Goal: Task Accomplishment & Management: Manage account settings

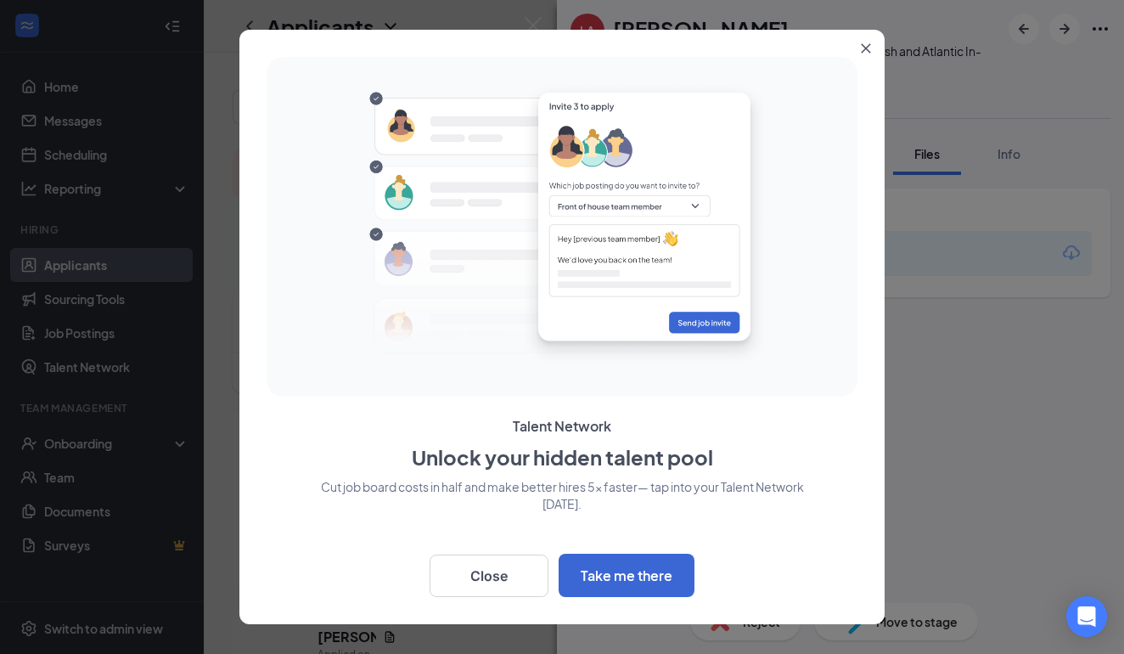
click at [871, 47] on button "Close" at bounding box center [869, 45] width 31 height 31
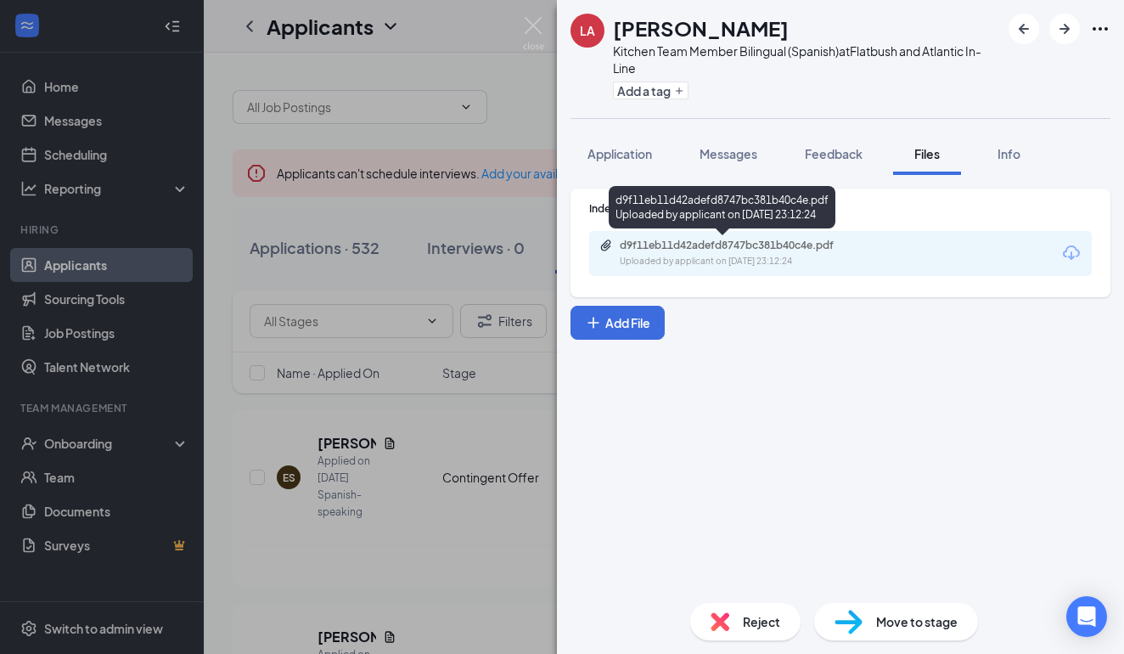
click at [756, 252] on div "d9f11eb11d42adefd8747bc381b40c4e.pdf Uploaded by applicant on [DATE] 23:12:24" at bounding box center [737, 254] width 275 height 30
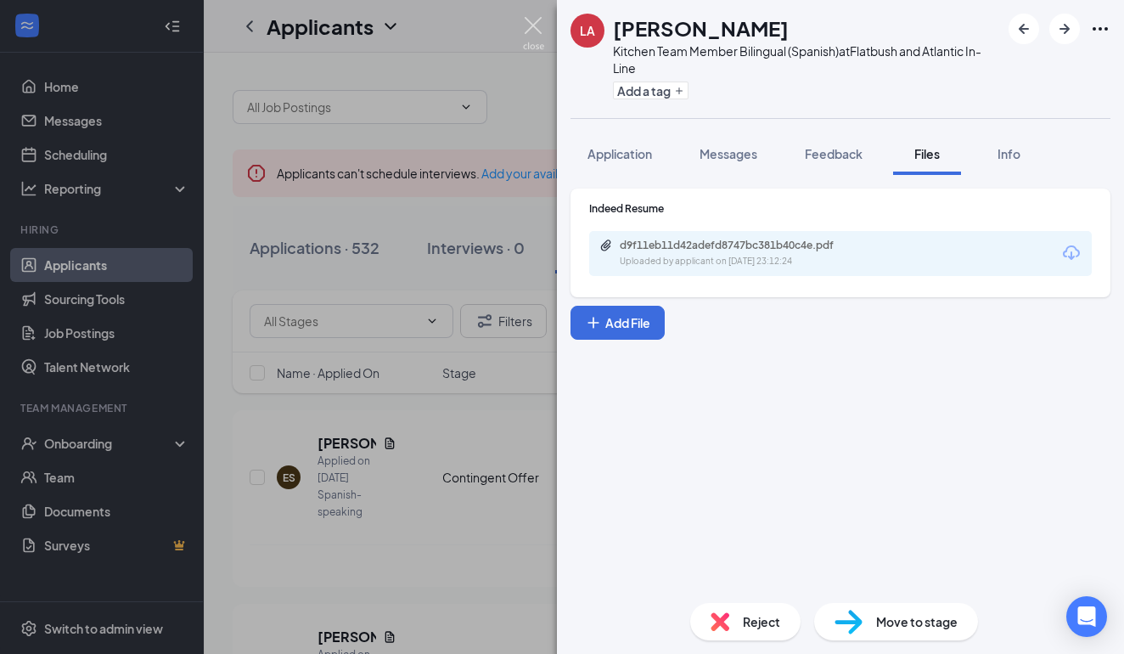
click at [533, 21] on img at bounding box center [533, 33] width 21 height 33
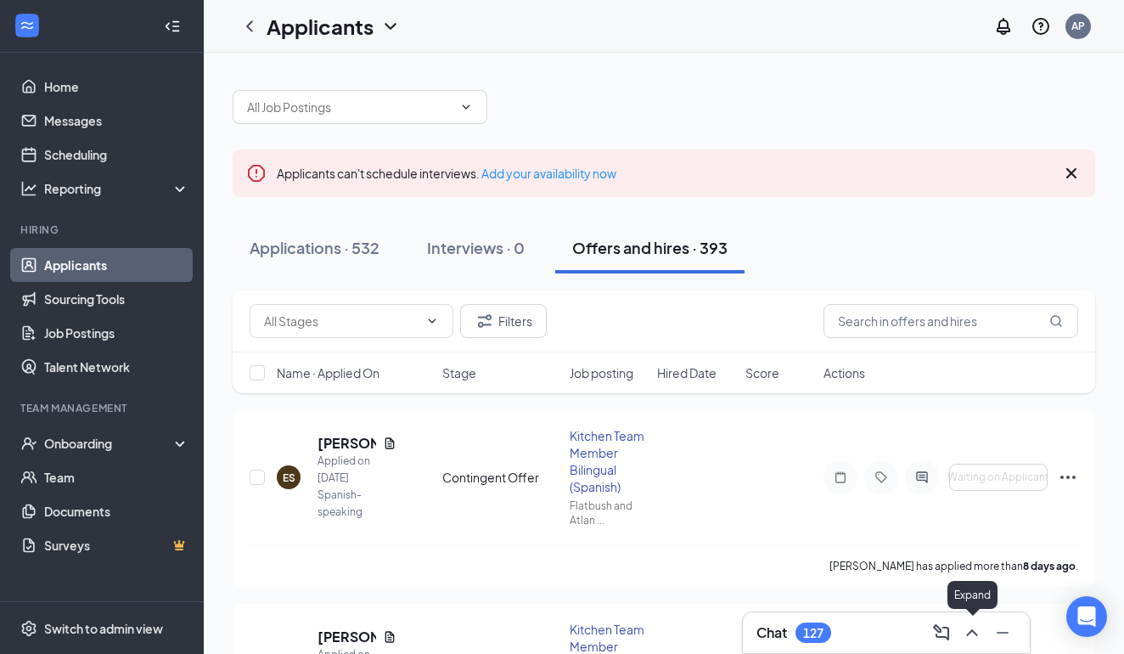
click at [975, 633] on icon "ChevronUp" at bounding box center [971, 632] width 11 height 7
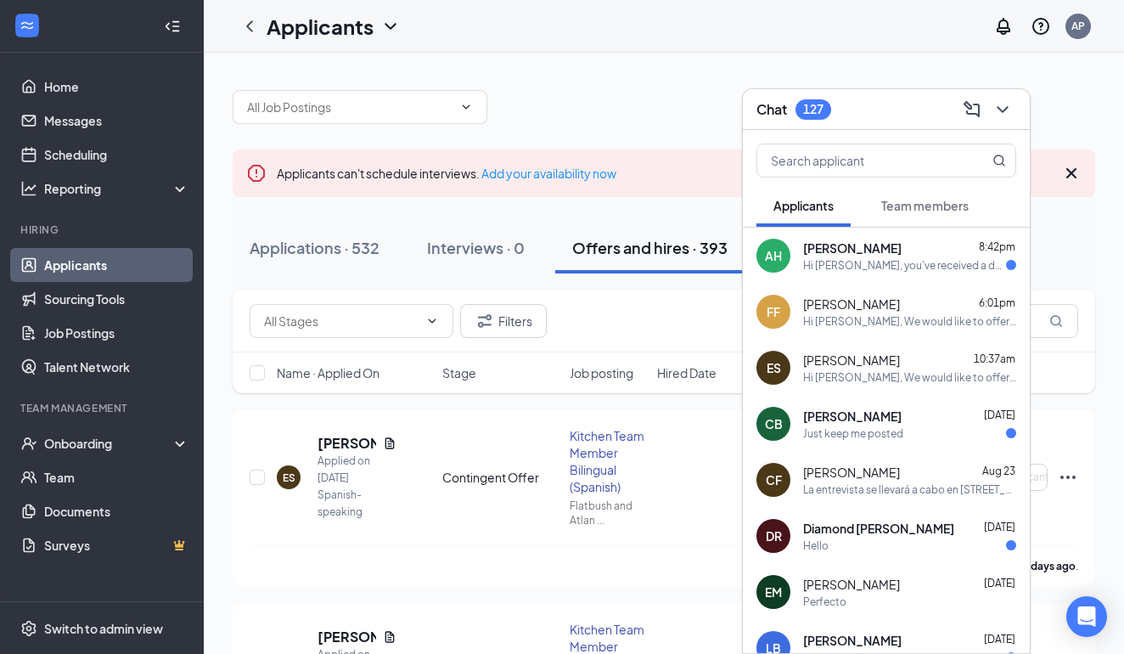
click at [832, 302] on span "[PERSON_NAME]" at bounding box center [851, 304] width 97 height 17
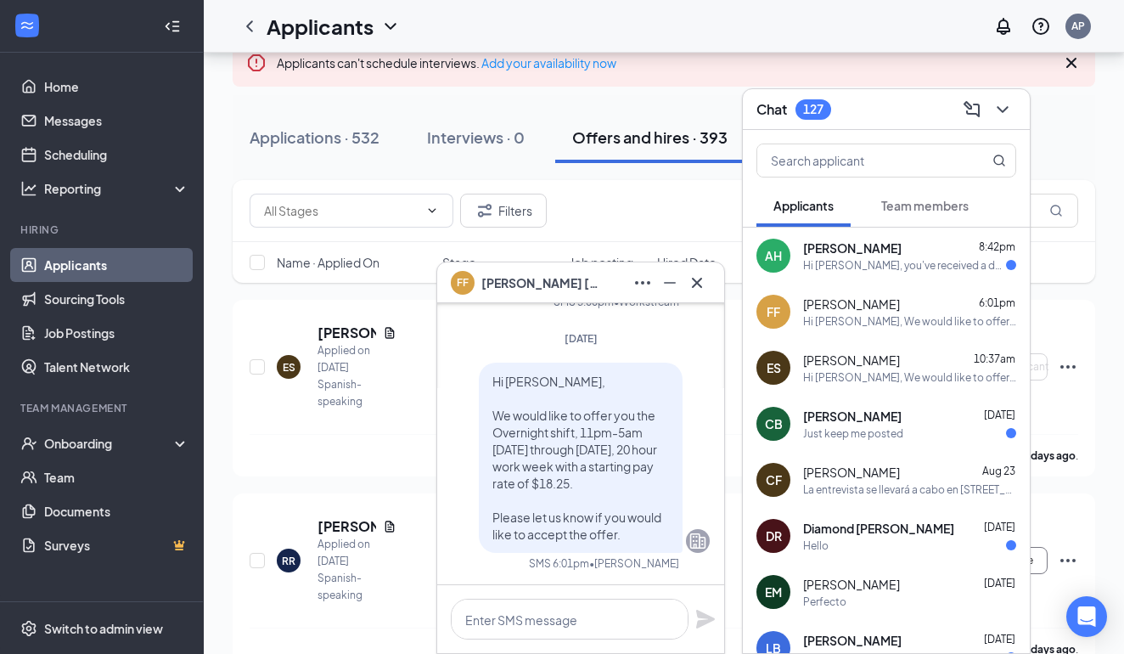
scroll to position [112, 0]
click at [614, 354] on div "[DATE] Hi [PERSON_NAME], We would like to offer you the Overnight shift, 11pm-5…" at bounding box center [581, 457] width 258 height 253
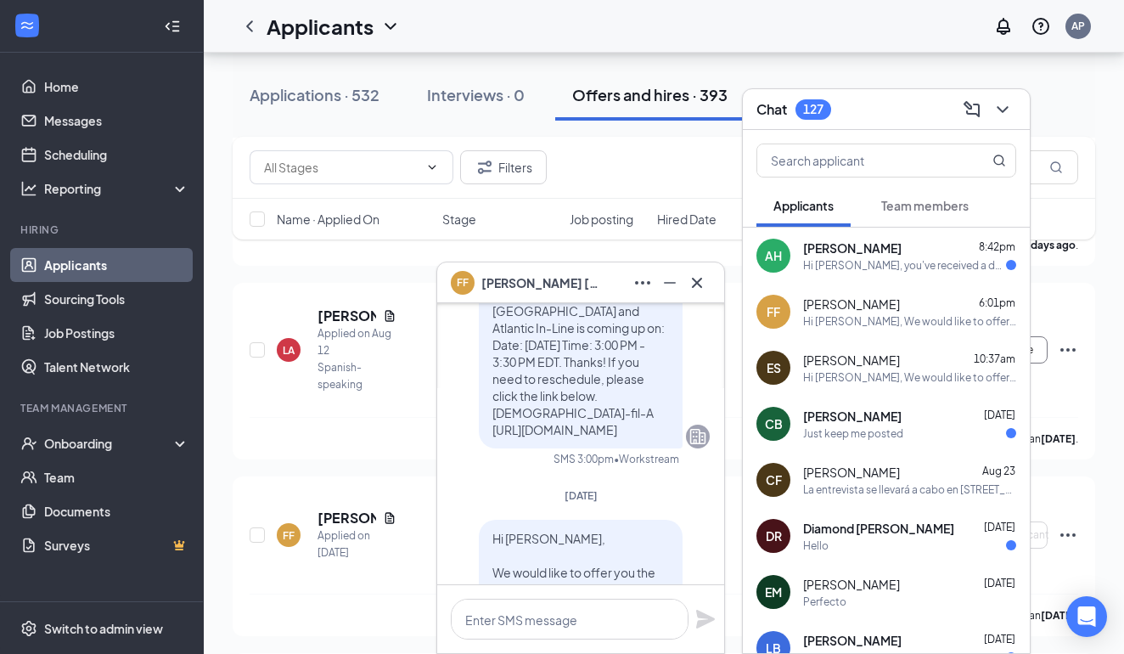
scroll to position [-161, 0]
click at [839, 420] on span "[PERSON_NAME]" at bounding box center [852, 416] width 99 height 17
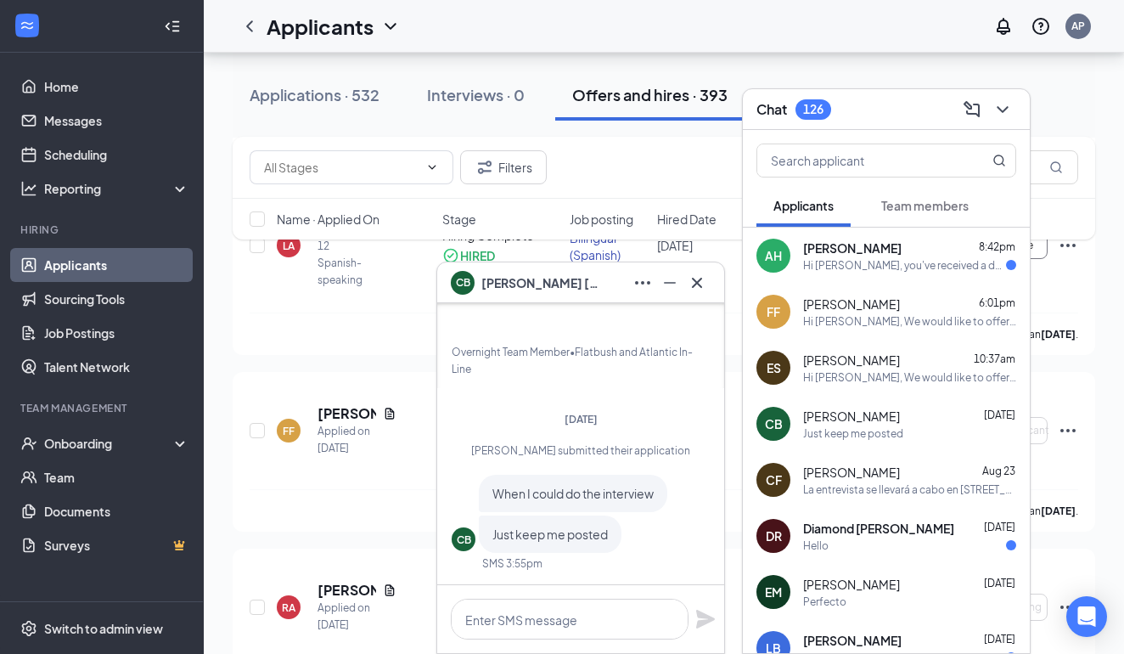
scroll to position [625, 0]
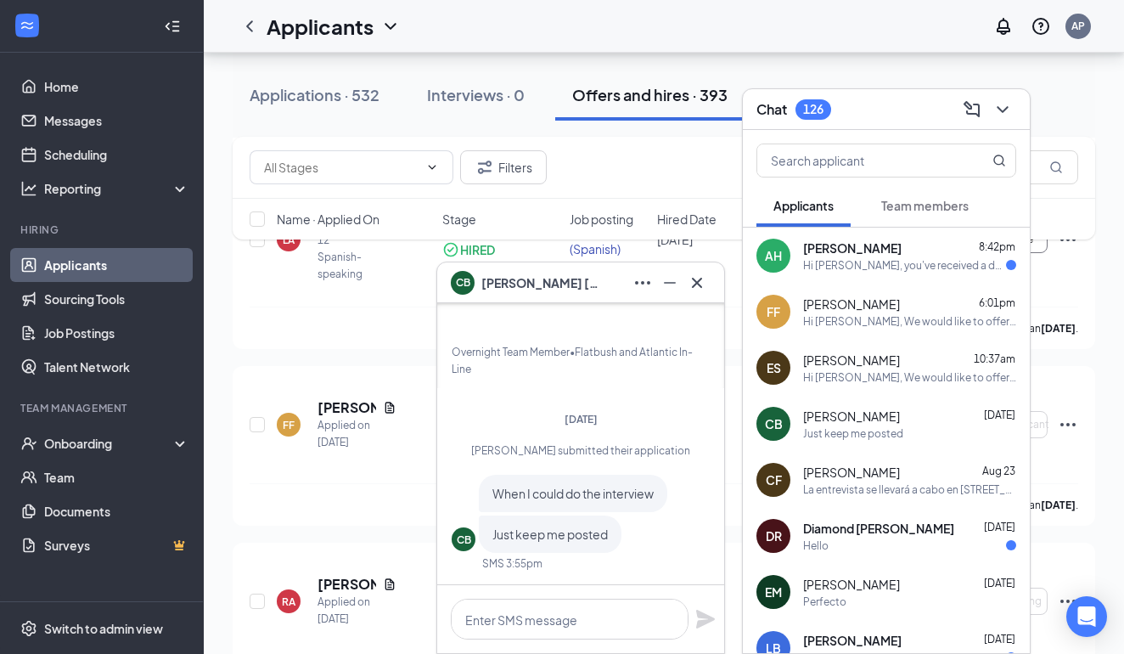
click at [668, 513] on div "When I could do the interview Just keep me posted" at bounding box center [573, 514] width 189 height 78
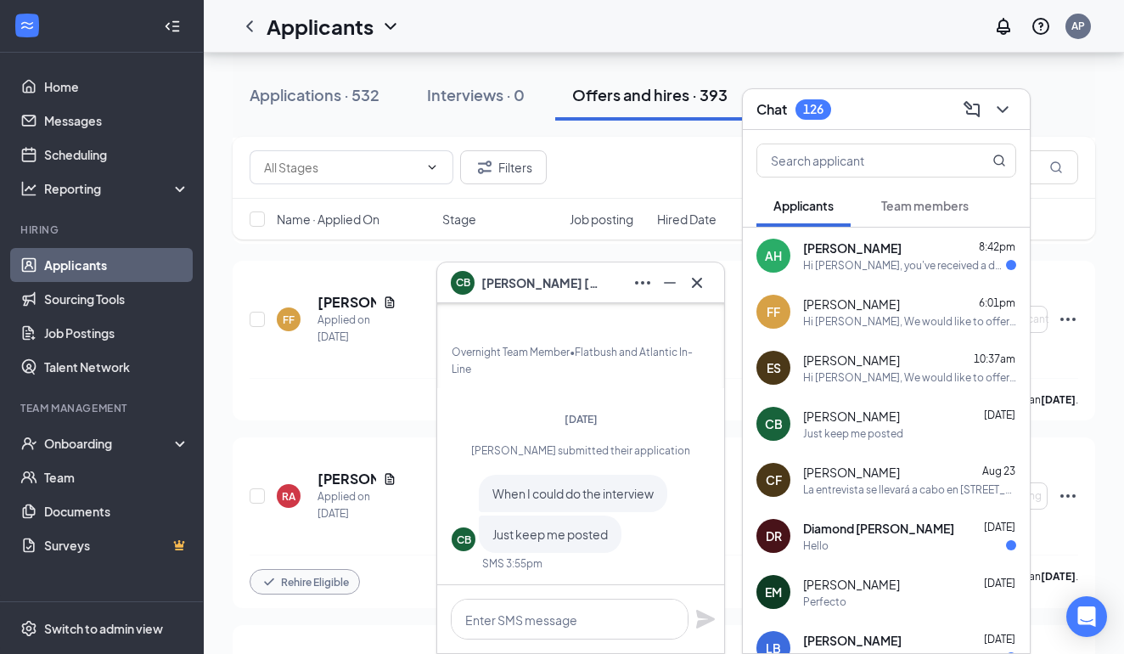
scroll to position [0, 0]
click at [888, 534] on span "Diamond [PERSON_NAME]" at bounding box center [878, 528] width 151 height 17
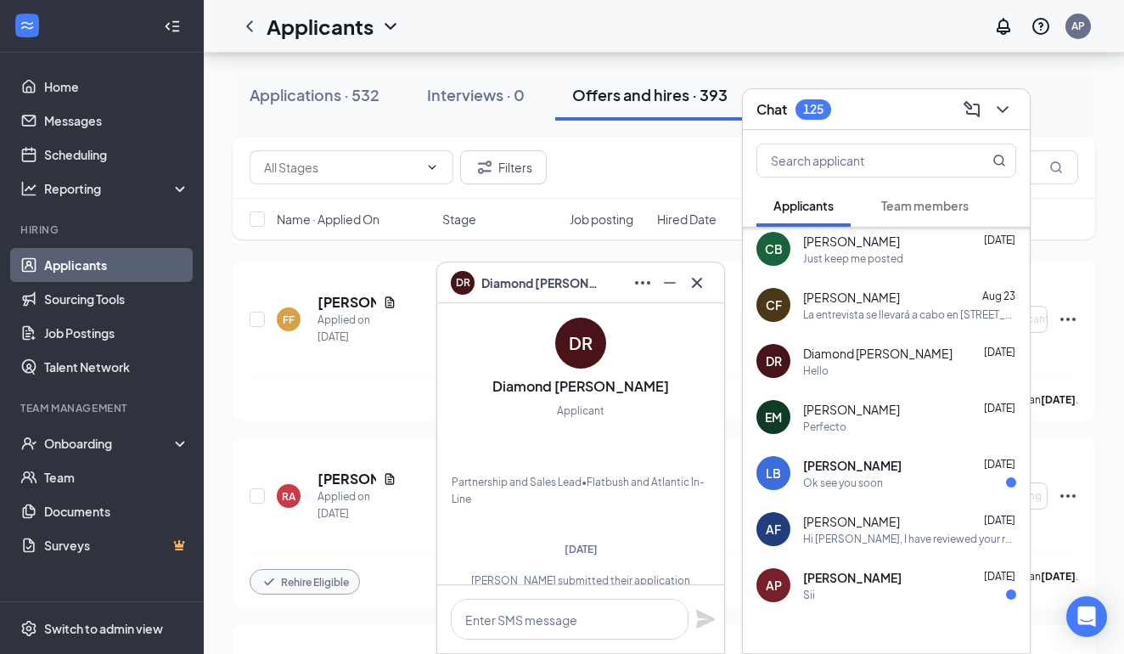
scroll to position [176, 0]
click at [845, 471] on span "[PERSON_NAME]" at bounding box center [852, 464] width 99 height 17
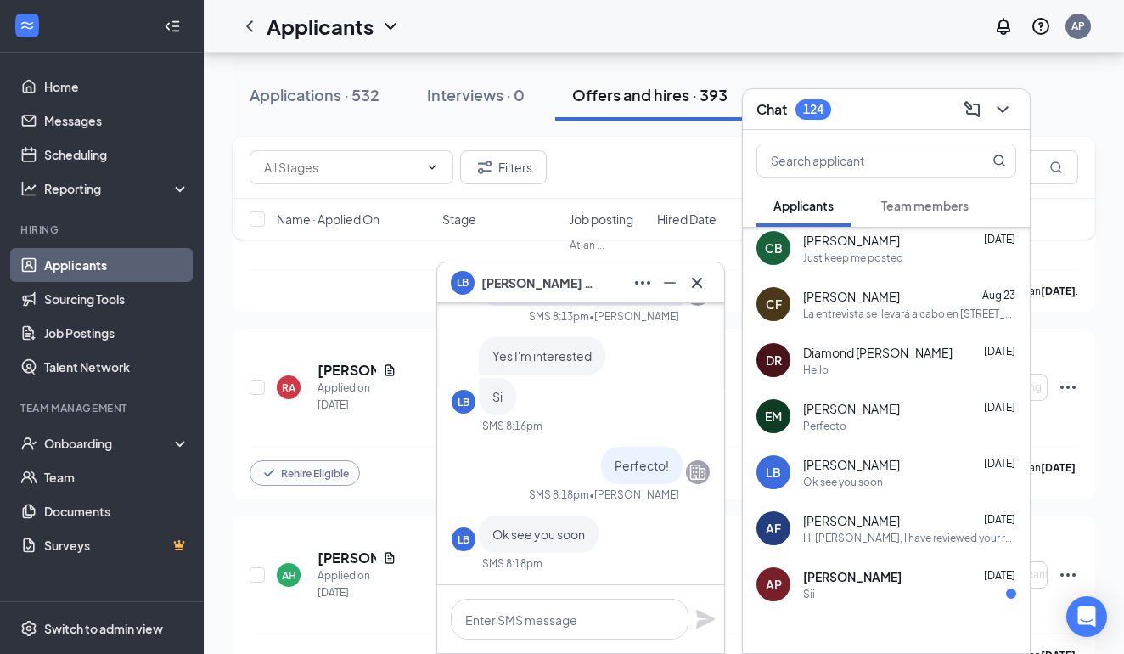
scroll to position [844, 0]
click at [640, 422] on div "LB Yes I'm interested Si SMS 8:16pm" at bounding box center [581, 385] width 258 height 96
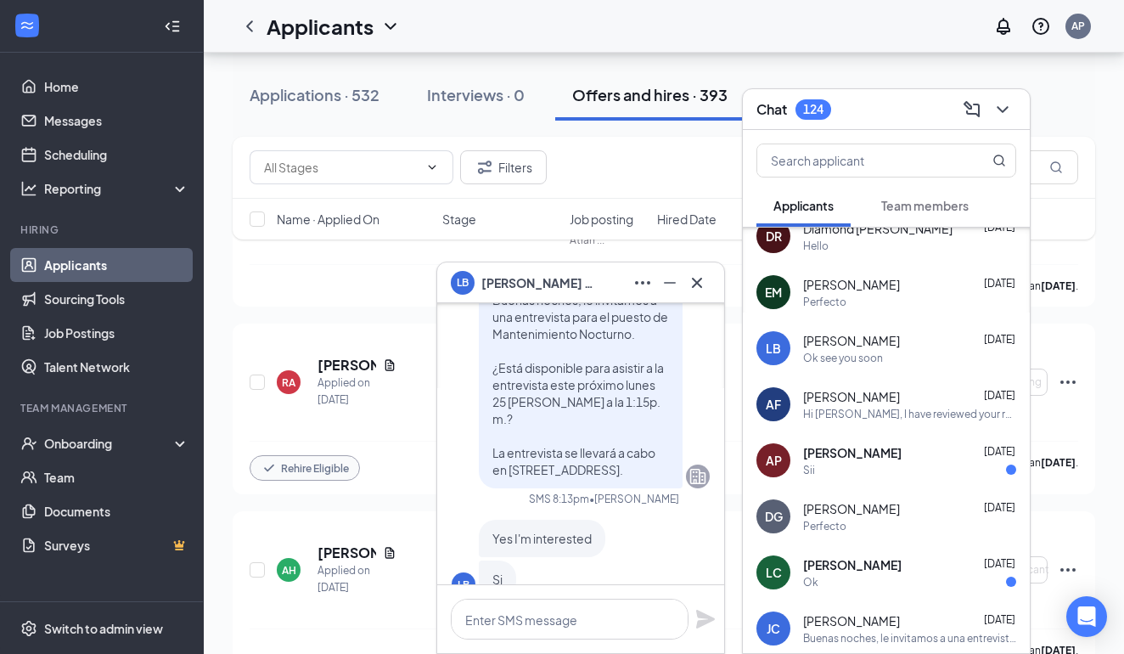
scroll to position [330, 0]
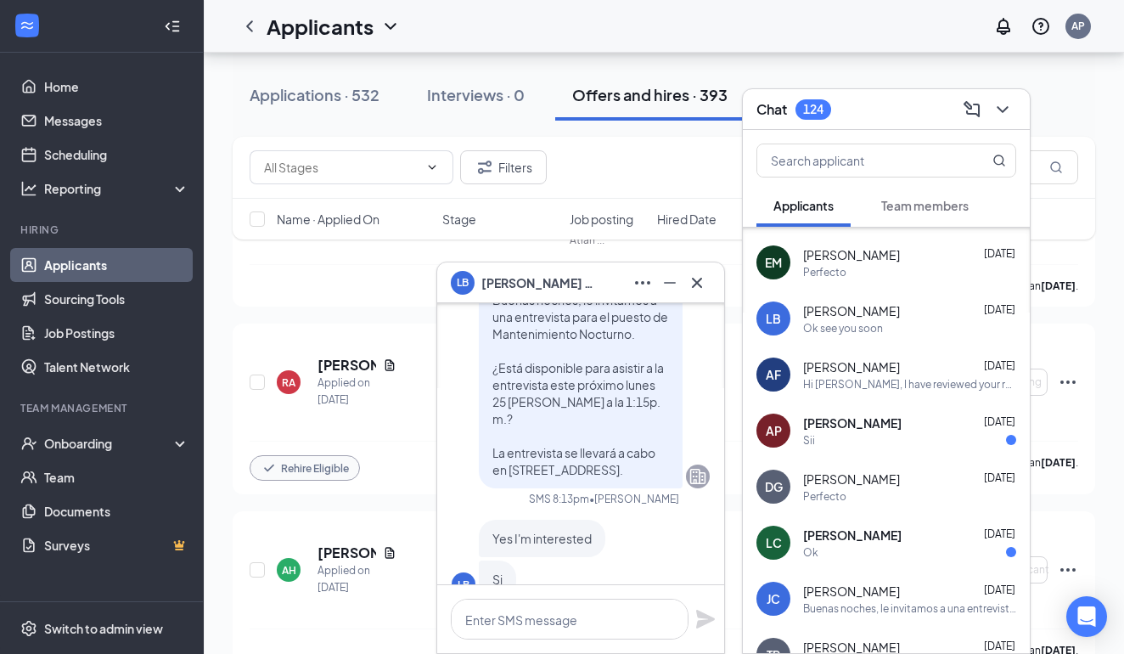
click at [841, 425] on span "[PERSON_NAME]" at bounding box center [852, 422] width 99 height 17
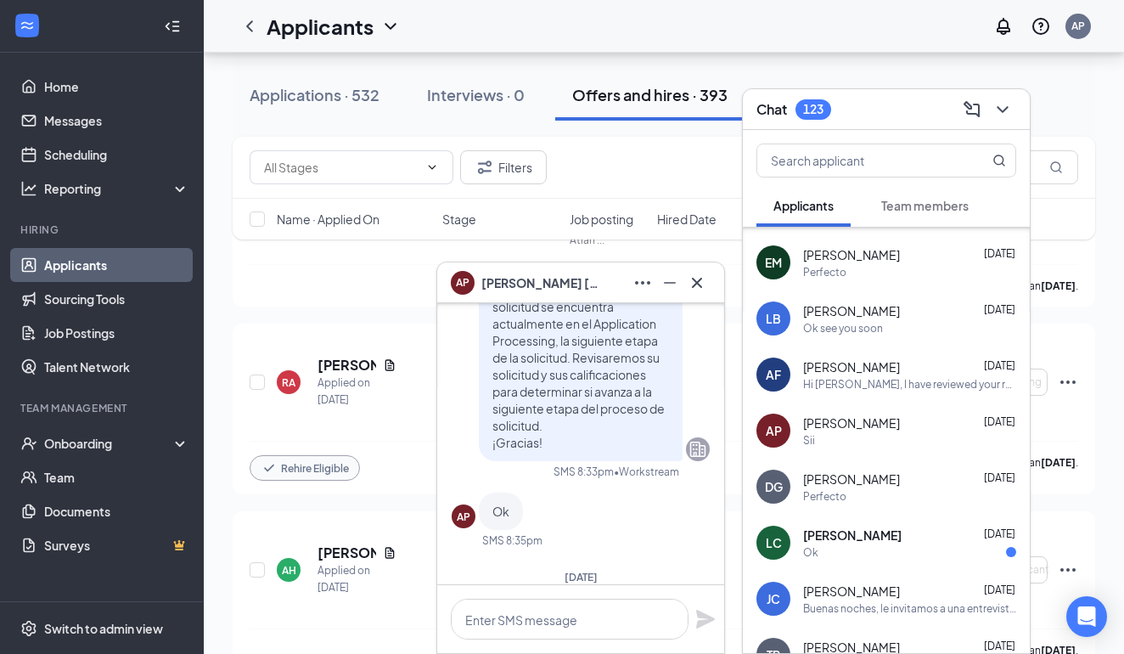
scroll to position [-437, 0]
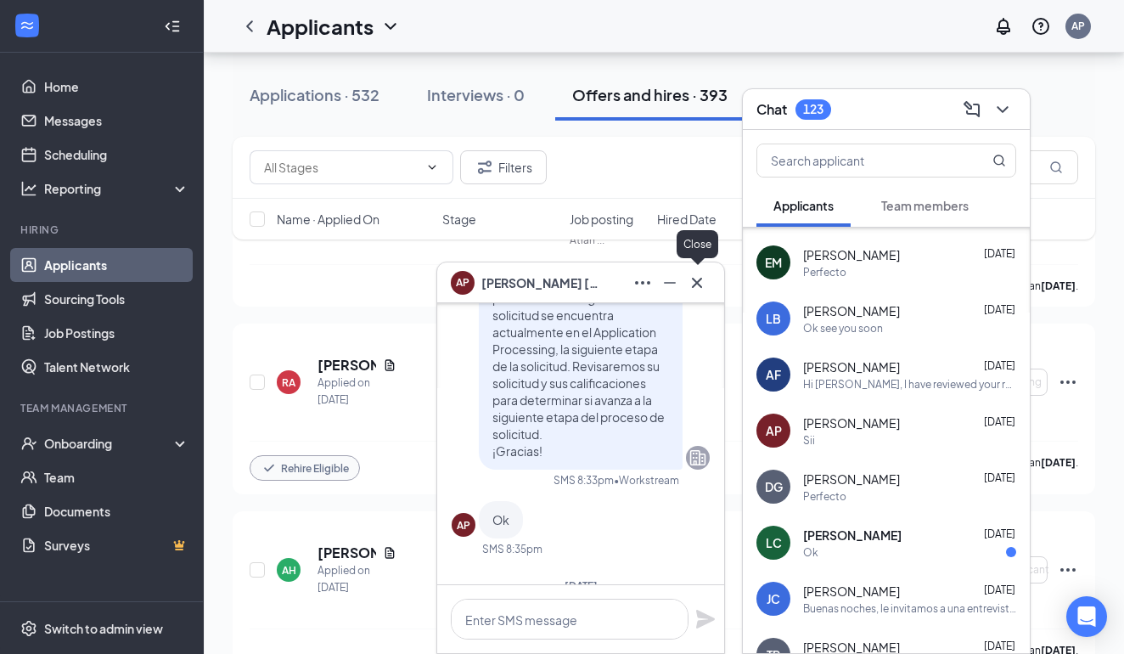
click at [699, 284] on icon "Cross" at bounding box center [697, 282] width 10 height 10
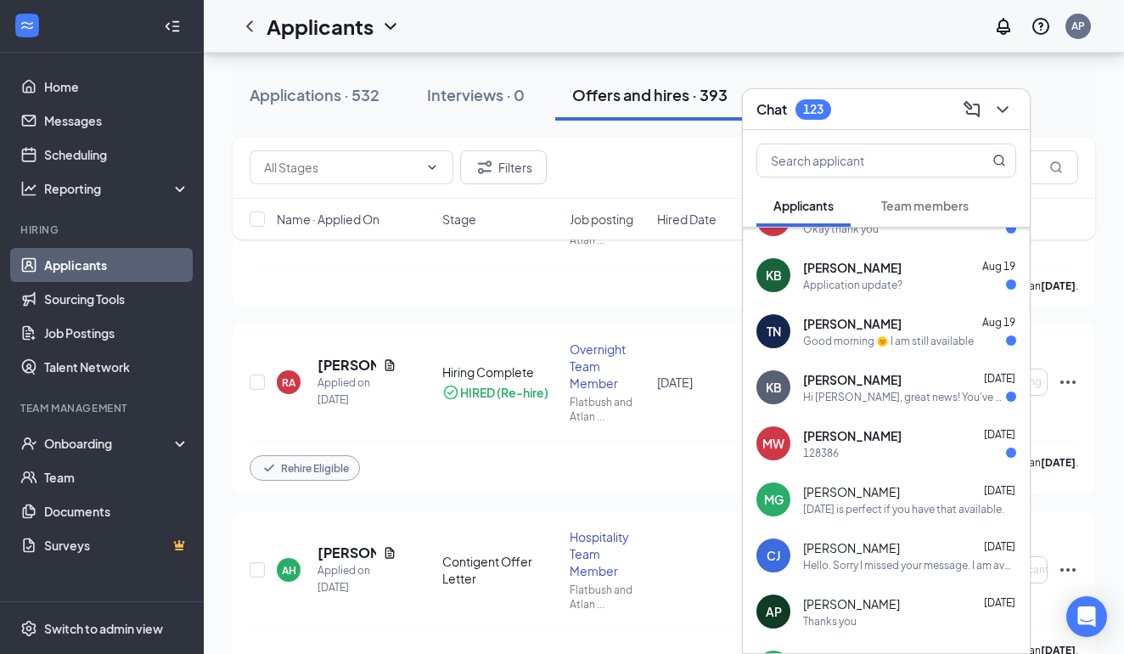
scroll to position [1383, 0]
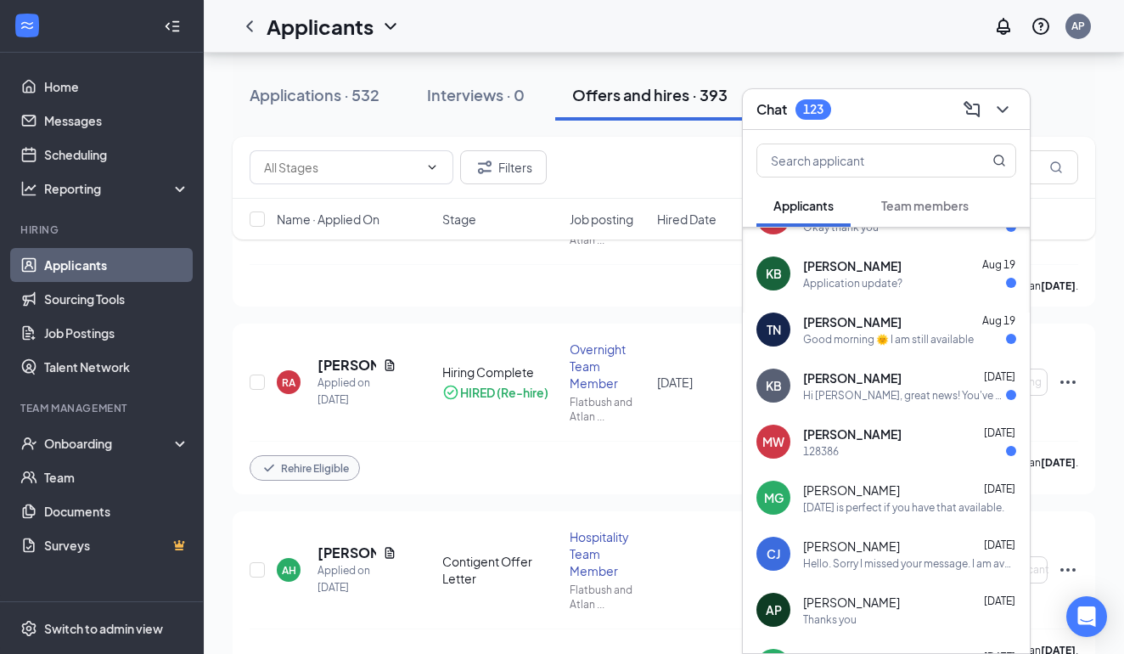
click at [876, 452] on div "128386" at bounding box center [909, 451] width 213 height 14
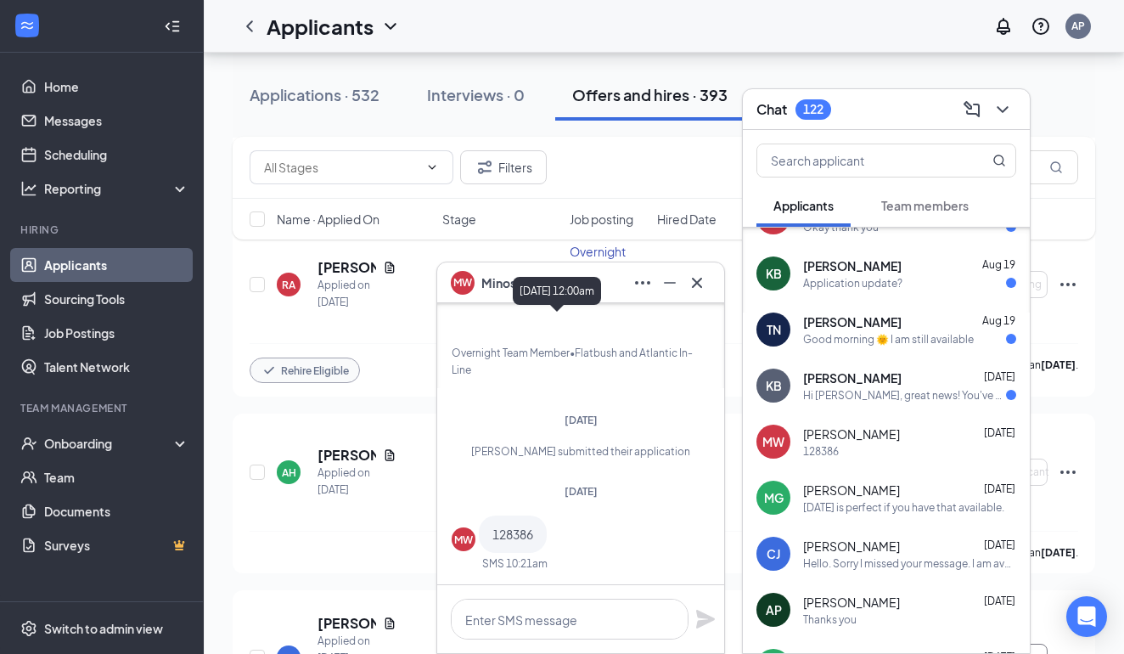
scroll to position [944, 0]
click at [656, 425] on div "[DATE]" at bounding box center [581, 420] width 258 height 14
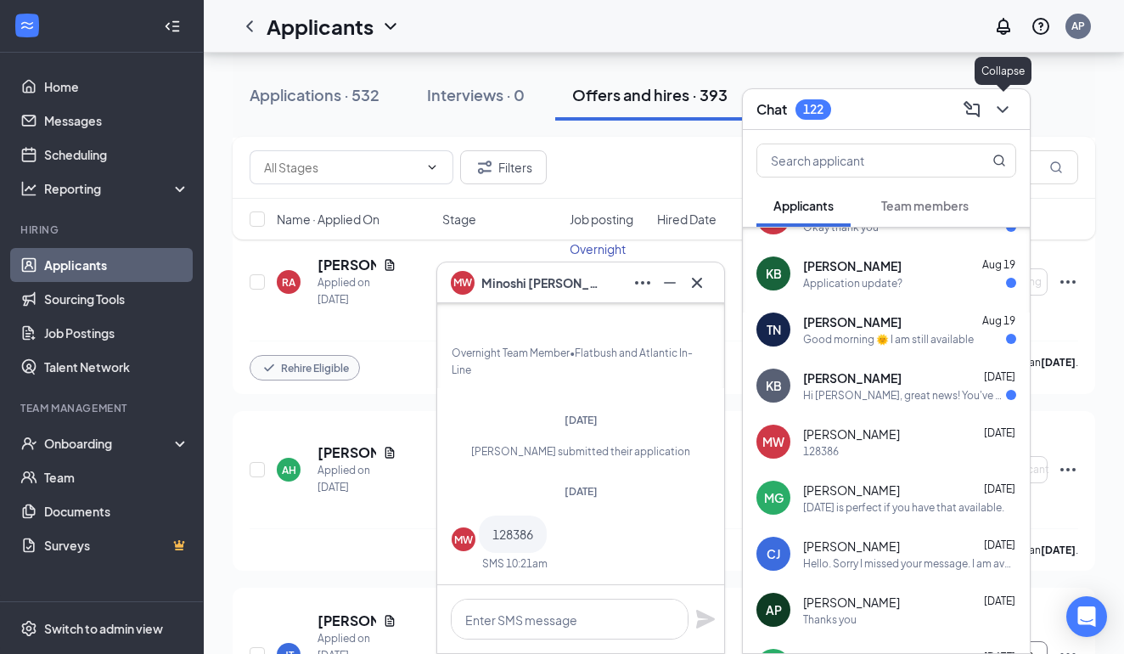
click at [1003, 108] on icon "ChevronDown" at bounding box center [1003, 109] width 20 height 20
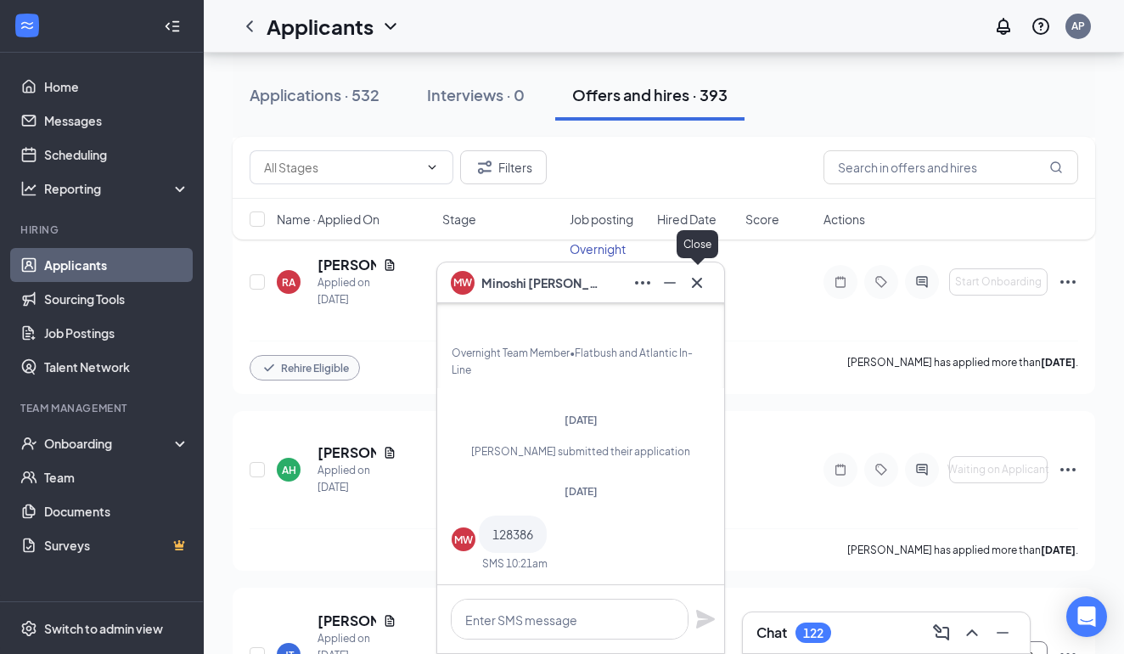
click at [697, 283] on icon "Cross" at bounding box center [697, 282] width 10 height 10
